Goal: Transaction & Acquisition: Purchase product/service

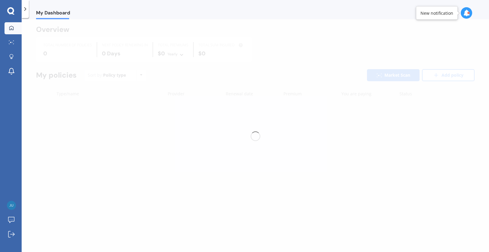
click at [394, 75] on div at bounding box center [256, 136] width 468 height 234
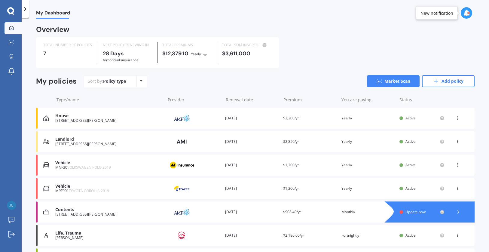
click at [393, 75] on div "Overview TOTAL NUMBER OF POLICIES 7 NEXT POLICY RENEWING IN 28 Days for Content…" at bounding box center [255, 154] width 439 height 257
click at [392, 86] on link "Market Scan" at bounding box center [393, 81] width 53 height 12
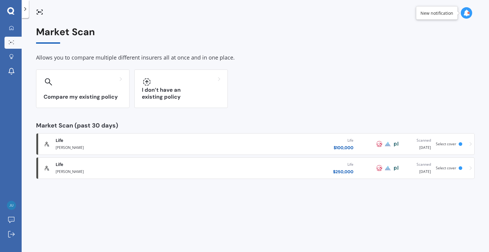
click at [26, 13] on div at bounding box center [25, 9] width 7 height 18
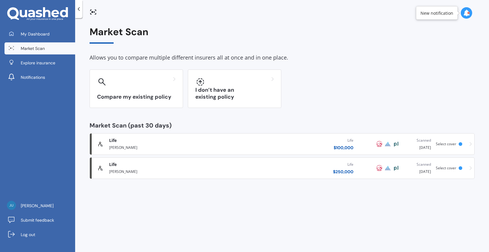
click at [294, 32] on div "Market Scan" at bounding box center [282, 34] width 385 height 17
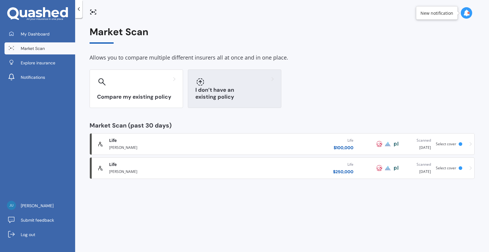
click at [253, 105] on div "I don’t have an existing policy" at bounding box center [235, 88] width 94 height 39
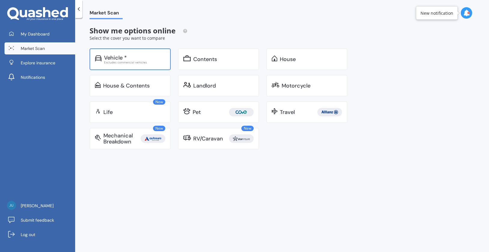
click at [150, 62] on div "Excludes commercial vehicles" at bounding box center [134, 62] width 61 height 3
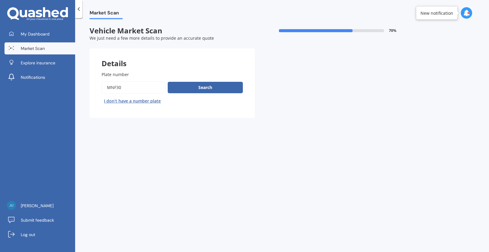
click at [154, 89] on input "Plate number" at bounding box center [134, 87] width 64 height 13
type input "pmp563"
click at [0, 0] on button "Next" at bounding box center [0, 0] width 0 height 0
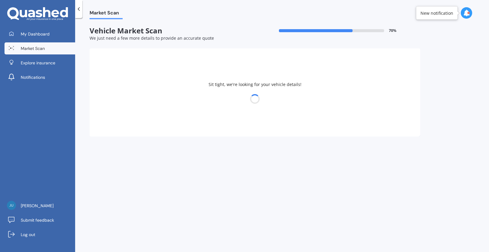
select select "VOLKSWAGEN"
select select "GOLF"
select select "01"
select select "11"
select select "1987"
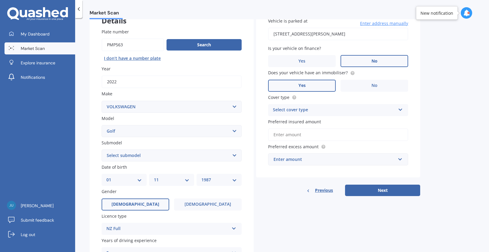
scroll to position [52, 0]
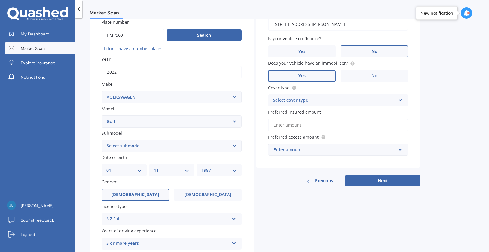
click at [218, 150] on select "Select submodel (All other) 1.4 GT TSI 1.4 TSI 1.6 1.6 FSI 1.6 TSI 1.8 1.9 TDI …" at bounding box center [172, 146] width 140 height 12
select select "GTI TURBO"
click at [102, 140] on select "Select submodel (All other) 1.4 GT TSI 1.4 TSI 1.6 1.6 FSI 1.6 TSI 1.8 1.9 TDI …" at bounding box center [172, 146] width 140 height 12
click at [253, 198] on div "Plate number Search I don’t have a number plate Year 2022 Make Select make AC A…" at bounding box center [172, 146] width 164 height 279
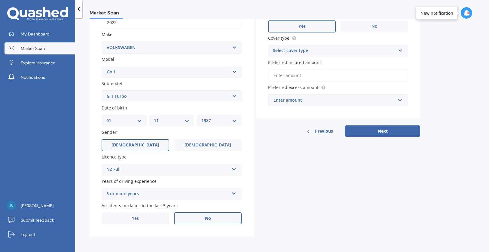
scroll to position [0, 0]
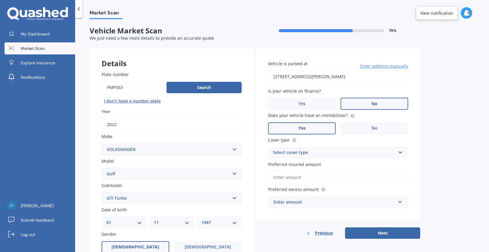
click at [371, 78] on input "1 Porritt Avenue, Chatswood, Auckland 0626" at bounding box center [338, 76] width 140 height 13
type input "1 Porritt Avenue, Chatswood, Auckland 0626"
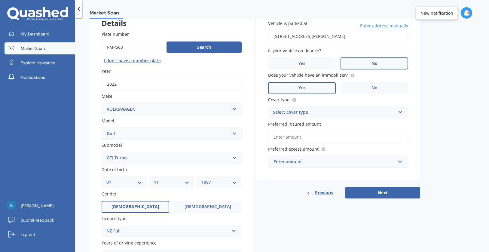
scroll to position [45, 0]
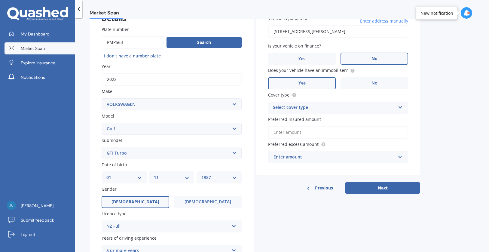
click at [325, 133] on input "Preferred insured amount" at bounding box center [338, 132] width 140 height 13
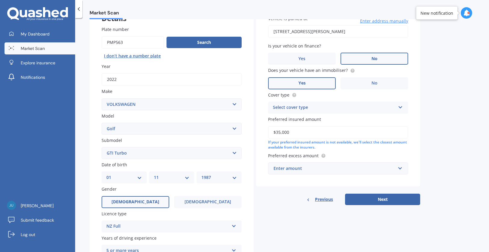
type input "$35,000"
click at [356, 104] on div "Select cover type Comprehensive Third Party, Fire & Theft Third Party" at bounding box center [338, 108] width 140 height 12
click at [347, 117] on div "Comprehensive" at bounding box center [339, 119] width 140 height 11
click at [338, 166] on div "Enter amount" at bounding box center [335, 168] width 122 height 7
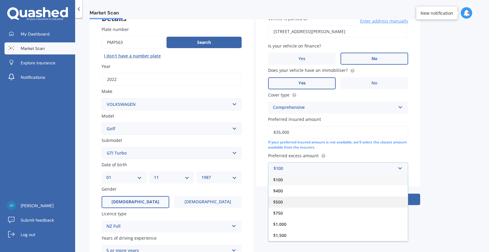
click at [318, 202] on div "$500" at bounding box center [339, 201] width 140 height 11
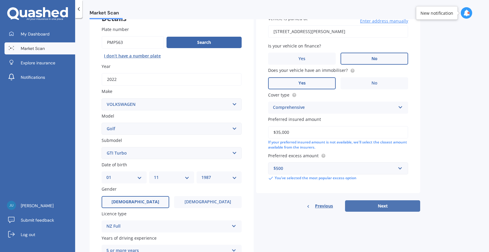
click at [365, 207] on button "Next" at bounding box center [382, 205] width 75 height 11
select select "01"
select select "11"
select select "1987"
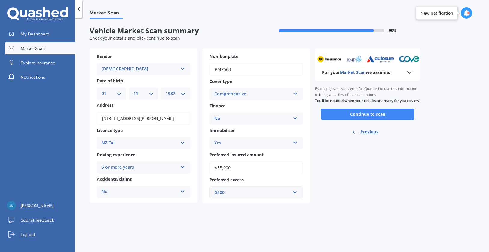
scroll to position [0, 0]
click at [360, 119] on button "Continue to scan" at bounding box center [367, 114] width 93 height 11
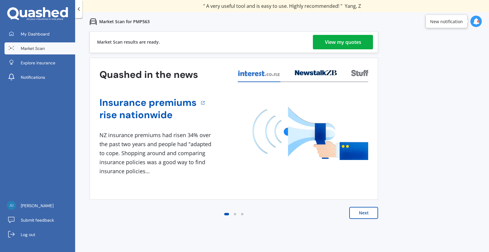
click at [340, 49] on div "View my quotes" at bounding box center [343, 42] width 36 height 14
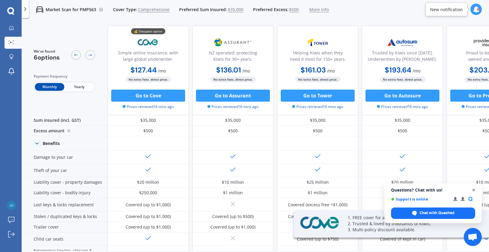
click at [473, 188] on span "Close chat" at bounding box center [474, 190] width 8 height 8
